Goal: Transaction & Acquisition: Purchase product/service

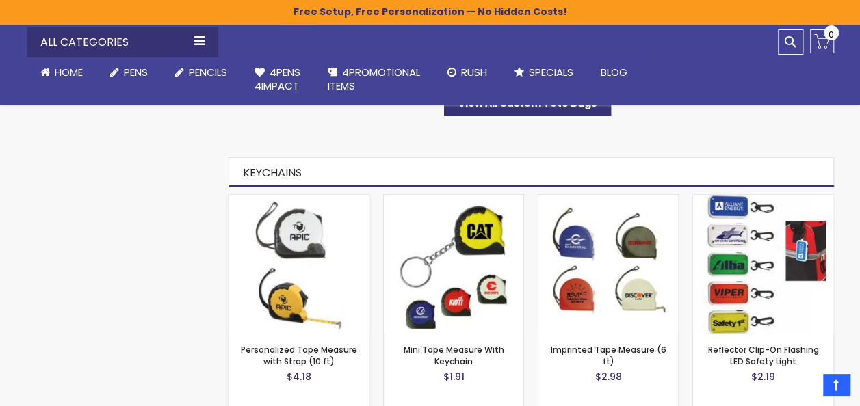
scroll to position [1898, 0]
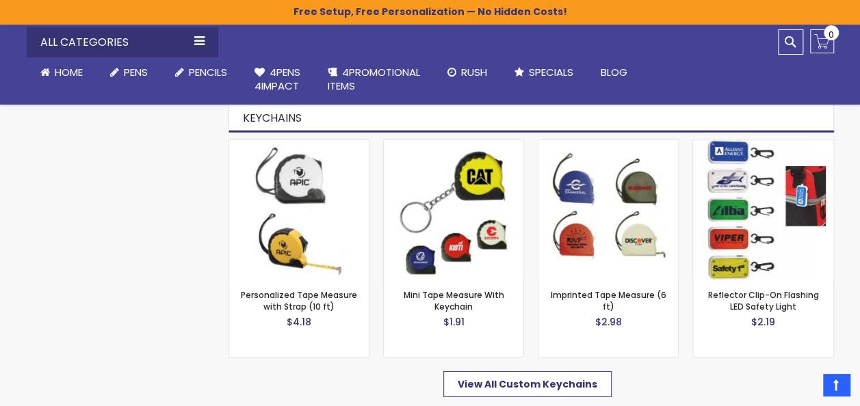
click at [520, 378] on span "View All Custom Keychains" at bounding box center [528, 385] width 140 height 14
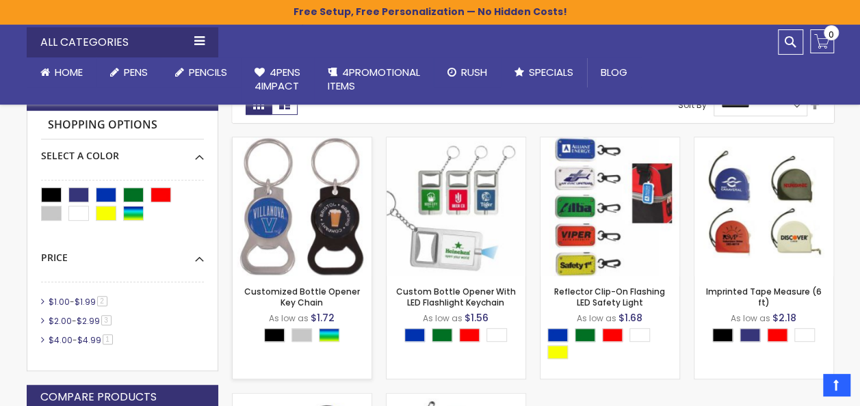
scroll to position [230, 0]
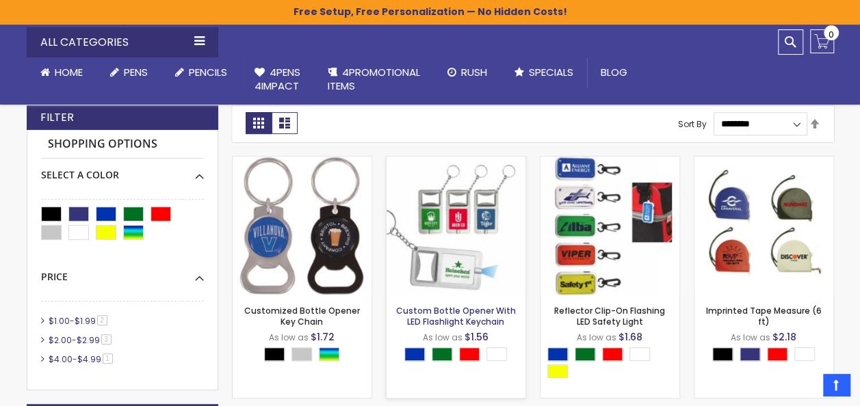
click at [464, 323] on link "Custom Bottle Opener With LED Flashlight Keychain" at bounding box center [456, 316] width 120 height 23
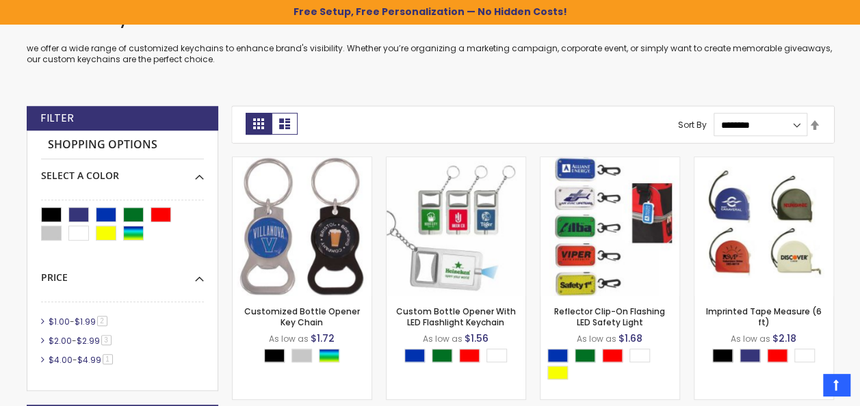
scroll to position [25, 0]
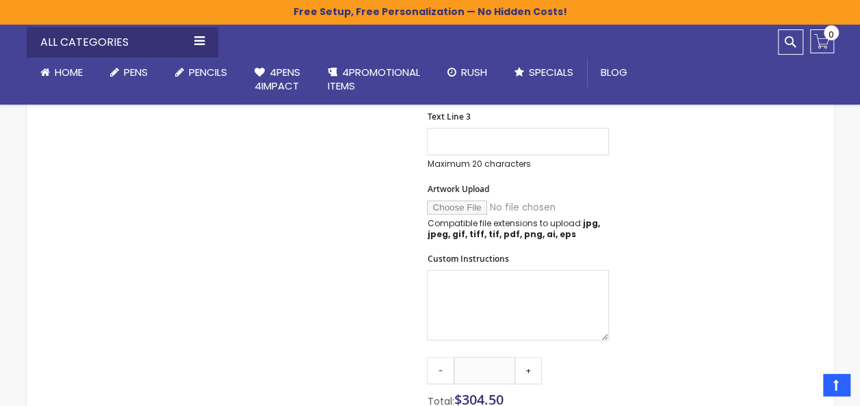
scroll to position [572, 0]
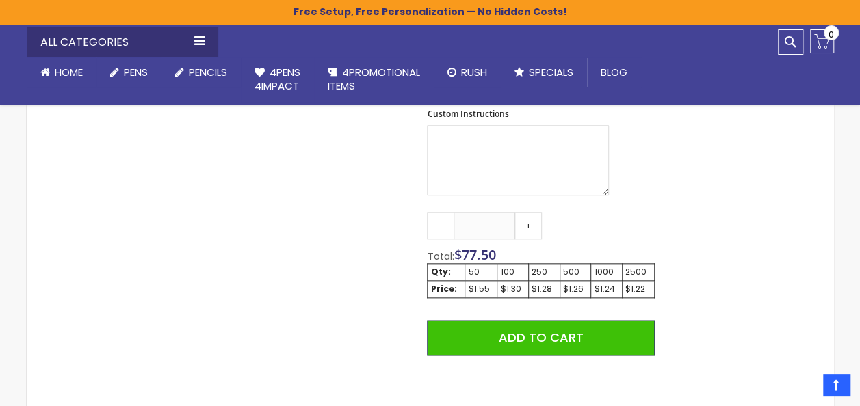
scroll to position [616, 0]
